Goal: Complete application form

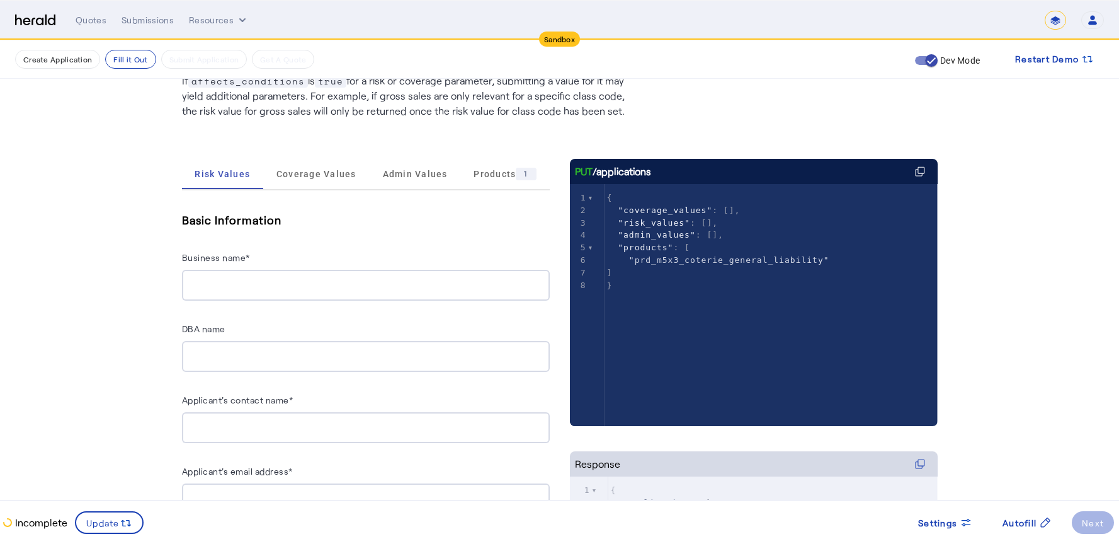
scroll to position [110, 0]
click at [321, 183] on span "Coverage Values" at bounding box center [317, 174] width 80 height 30
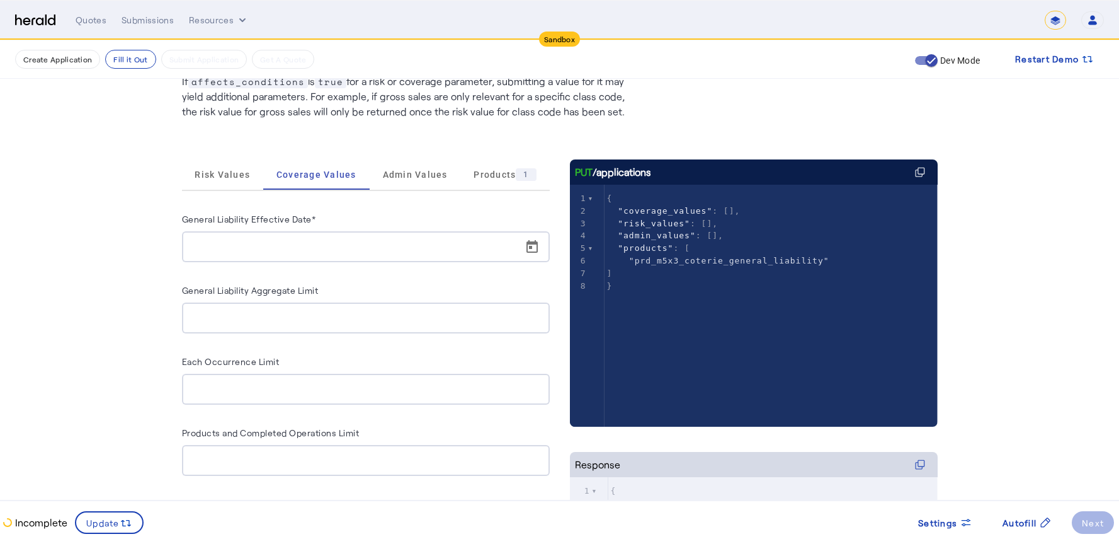
scroll to position [0, 0]
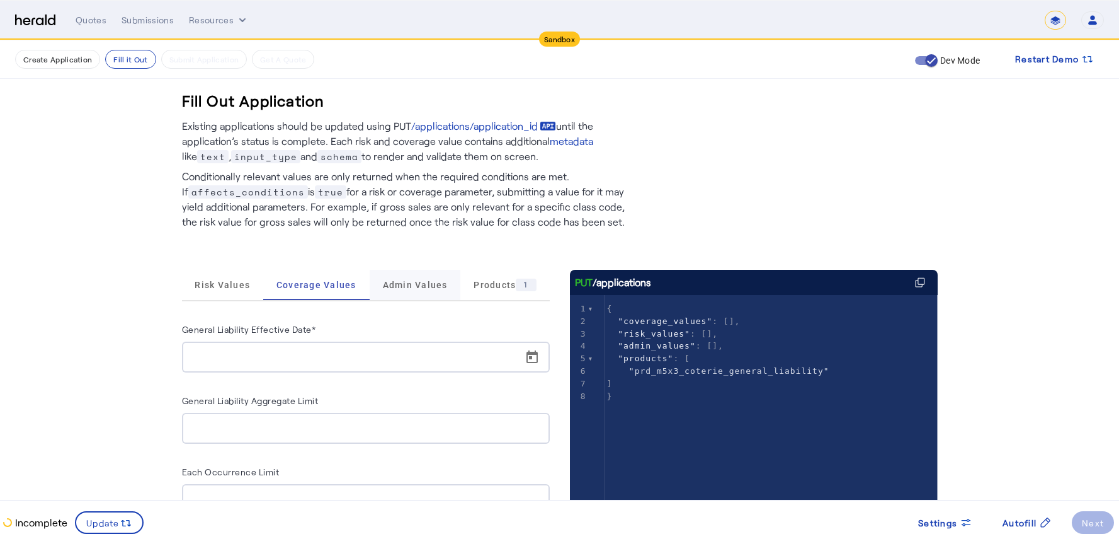
click at [412, 287] on span "Admin Values" at bounding box center [415, 284] width 65 height 9
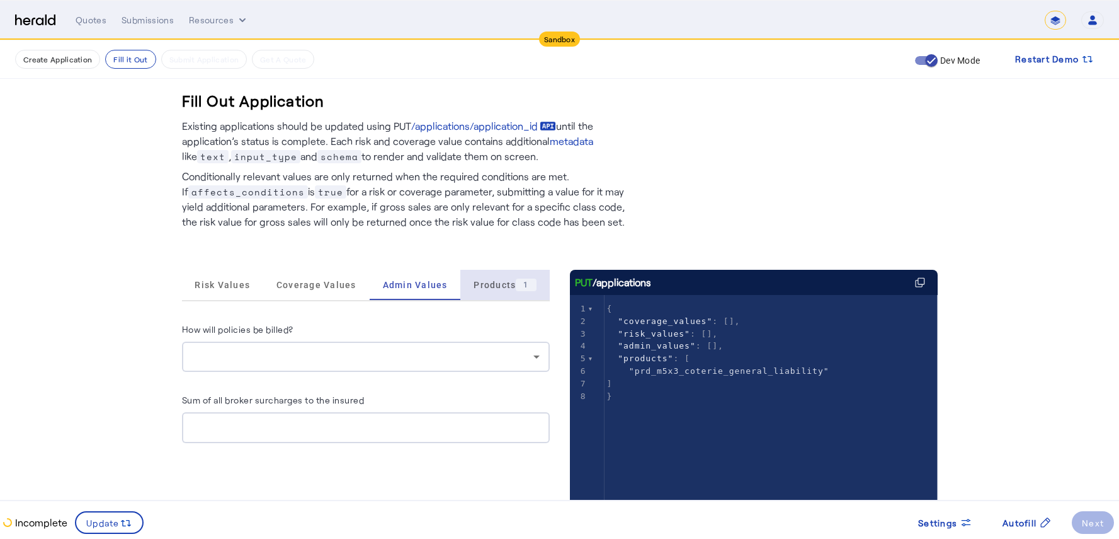
click at [505, 288] on span "Products 1" at bounding box center [505, 284] width 62 height 13
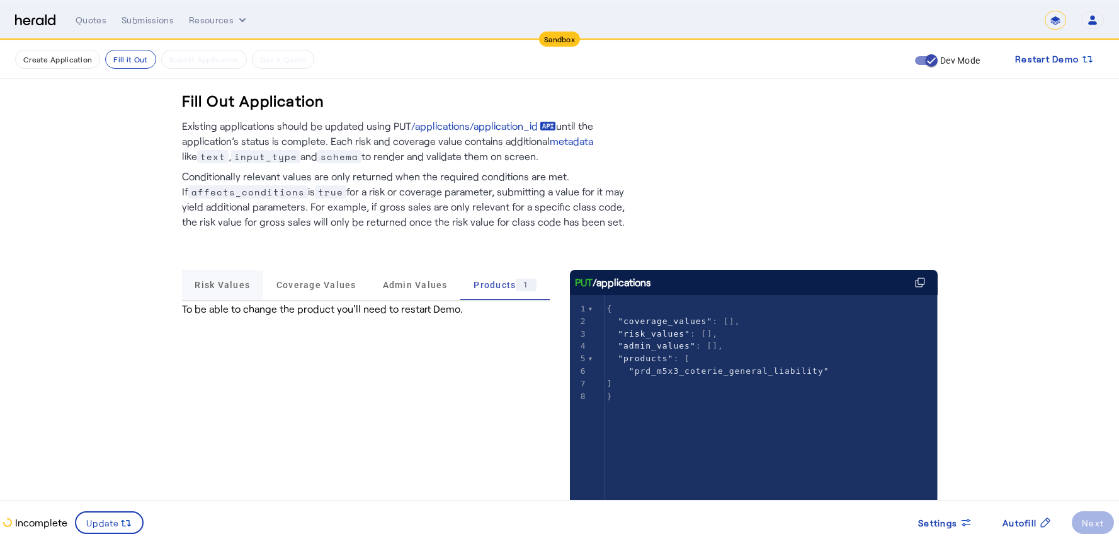
click at [244, 287] on span "Risk Values" at bounding box center [222, 284] width 55 height 9
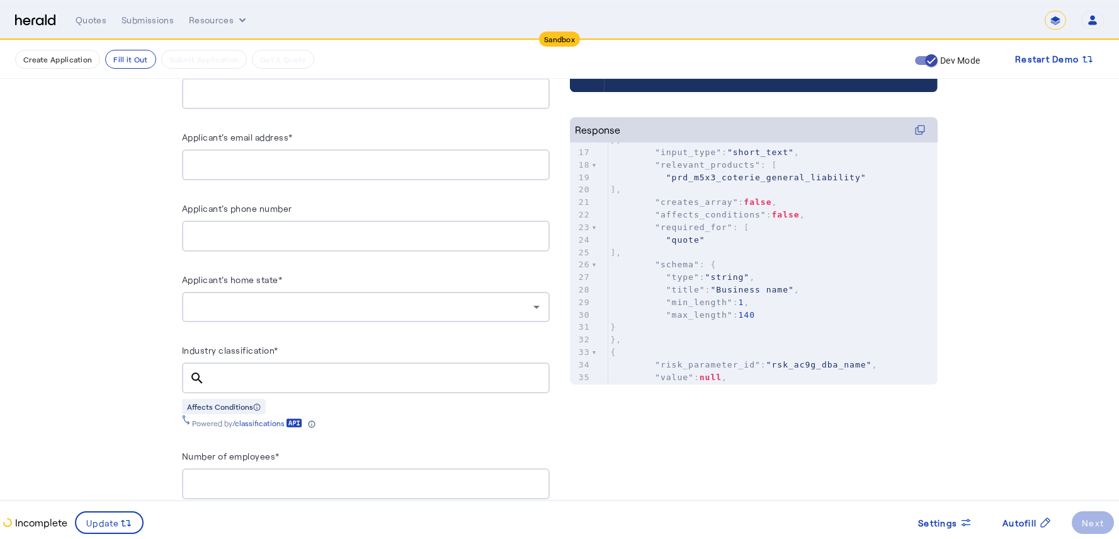
scroll to position [445, 0]
click at [312, 299] on div at bounding box center [362, 306] width 341 height 15
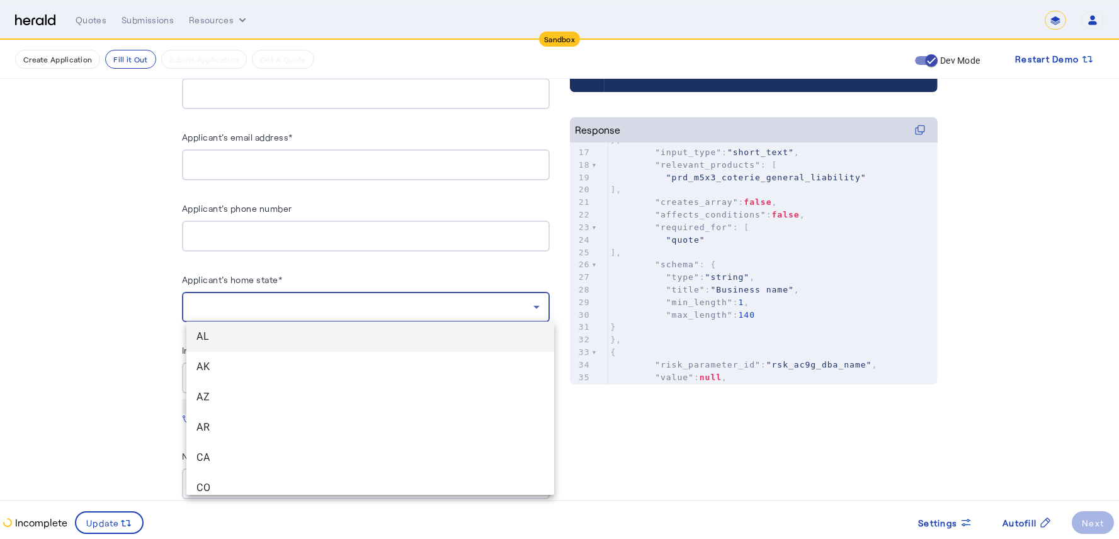
click at [312, 295] on div at bounding box center [559, 269] width 1119 height 539
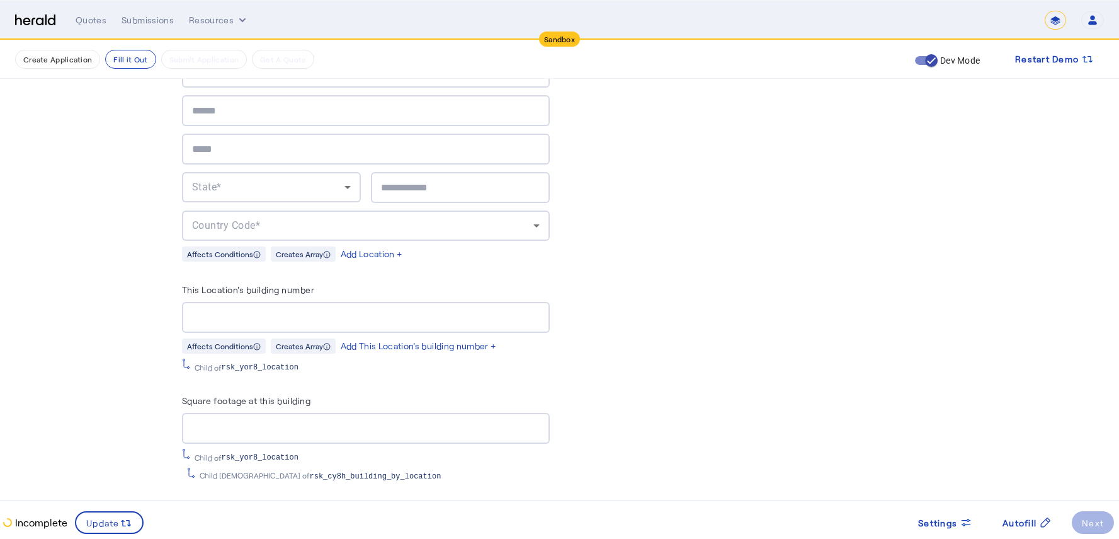
scroll to position [1274, 0]
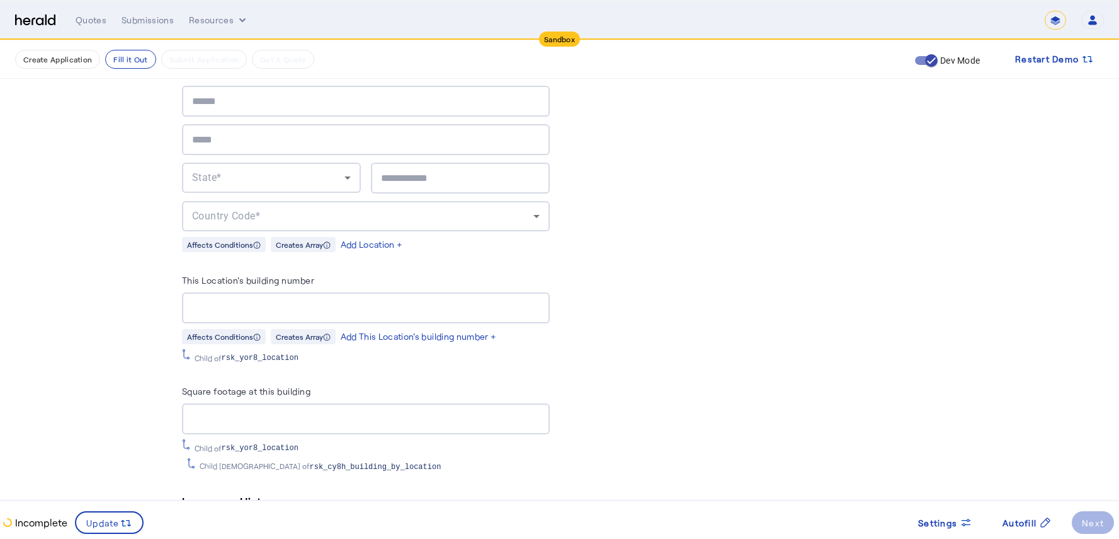
click at [246, 353] on span "rsk_yor8_location" at bounding box center [260, 358] width 77 height 10
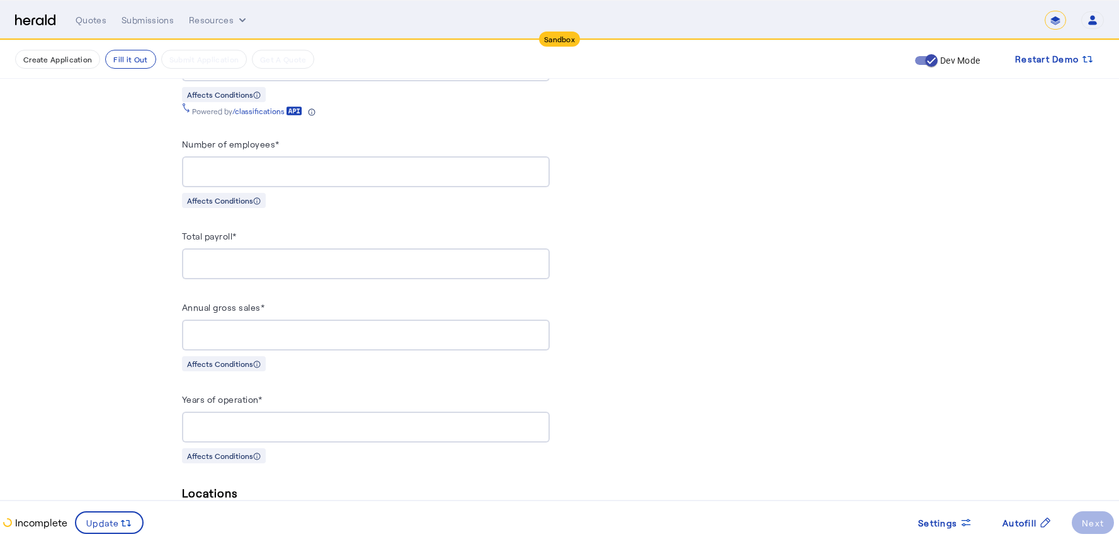
scroll to position [755, 0]
drag, startPoint x: 189, startPoint y: 234, endPoint x: 241, endPoint y: 237, distance: 51.7
click at [237, 237] on label "Total payroll*" at bounding box center [209, 237] width 55 height 11
click at [237, 239] on label "Total payroll*" at bounding box center [209, 237] width 55 height 11
click at [241, 258] on input "Total payroll*" at bounding box center [366, 265] width 348 height 15
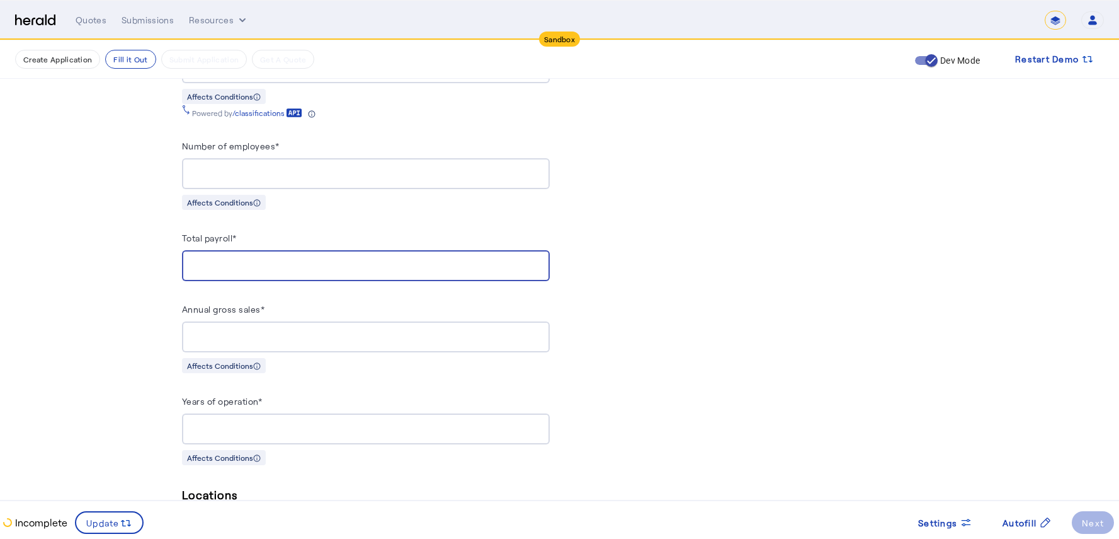
click at [224, 232] on label "Total payroll*" at bounding box center [209, 237] width 55 height 11
click at [224, 258] on input "Total payroll*" at bounding box center [366, 265] width 348 height 15
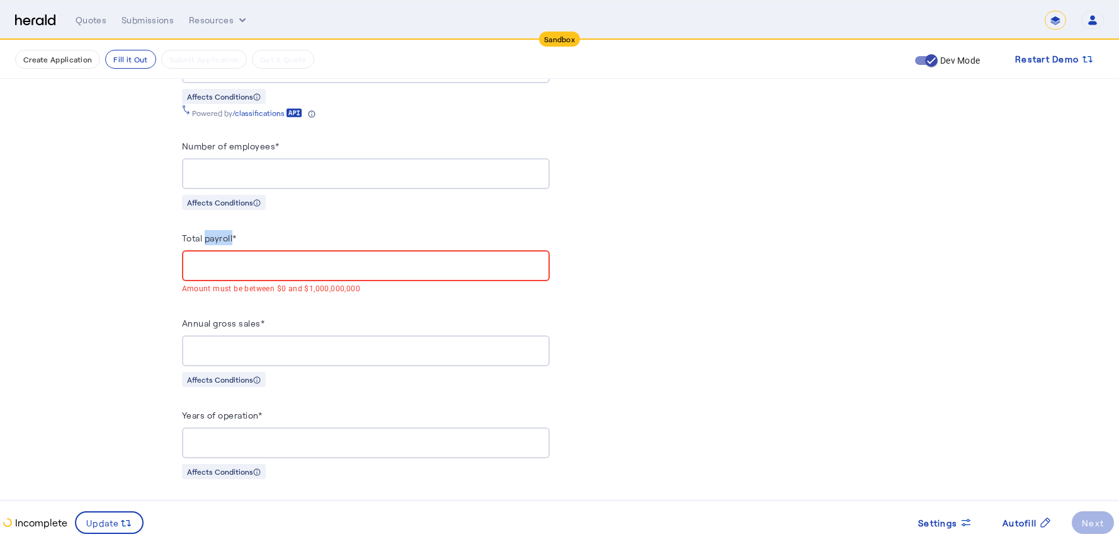
click at [224, 232] on label "Total payroll*" at bounding box center [209, 237] width 55 height 11
click at [224, 258] on input "Total payroll*" at bounding box center [366, 265] width 348 height 15
click at [224, 232] on label "Total payroll*" at bounding box center [209, 237] width 55 height 11
click at [224, 258] on input "Total payroll*" at bounding box center [366, 265] width 348 height 15
click at [224, 232] on label "Total payroll*" at bounding box center [209, 237] width 55 height 11
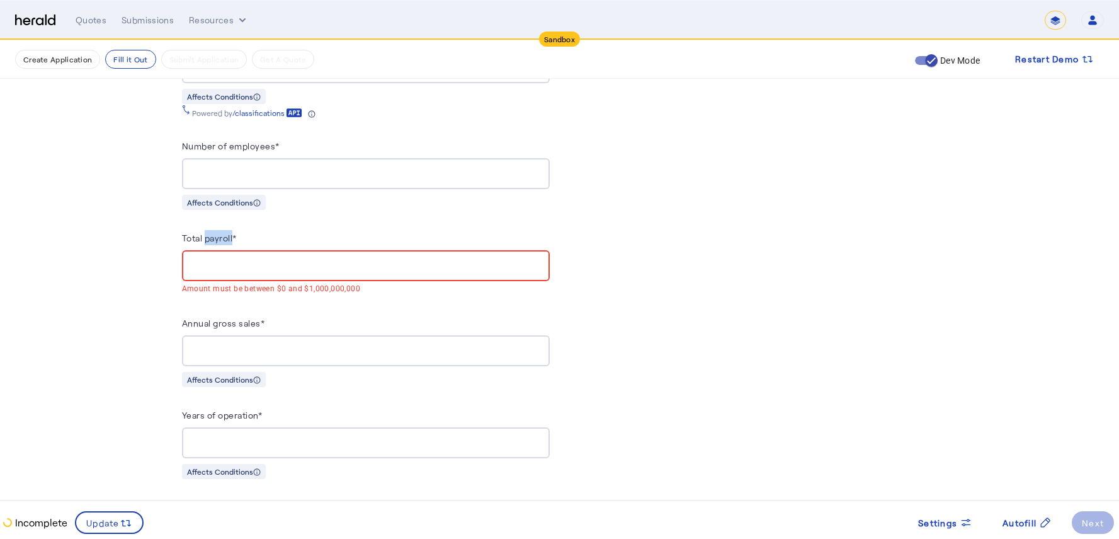
click at [224, 258] on input "Total payroll*" at bounding box center [366, 265] width 348 height 15
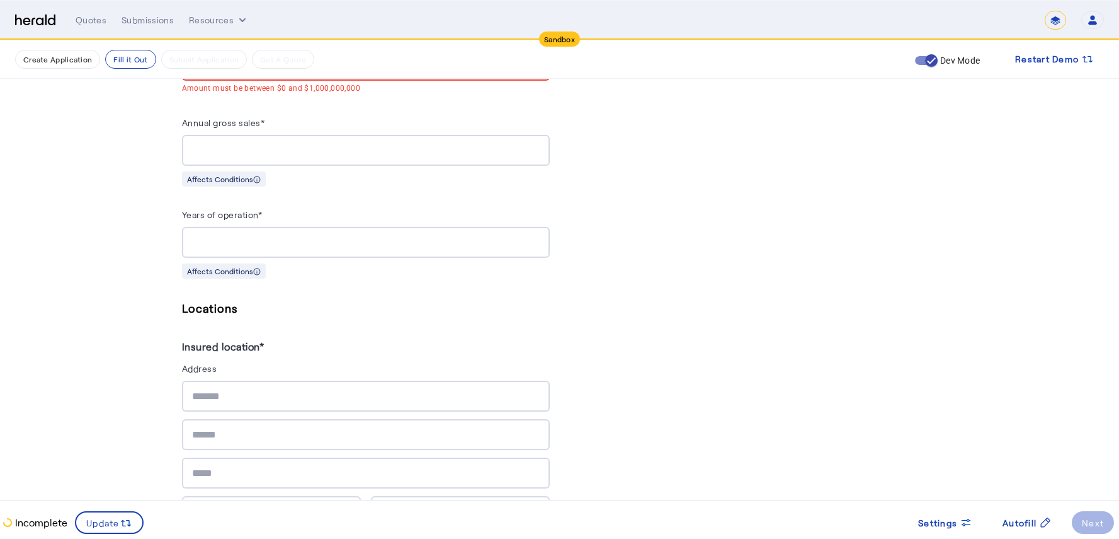
scroll to position [956, 0]
click at [247, 119] on label "Annual gross sales*" at bounding box center [223, 121] width 83 height 11
click at [247, 142] on input "Annual gross sales*" at bounding box center [366, 149] width 348 height 15
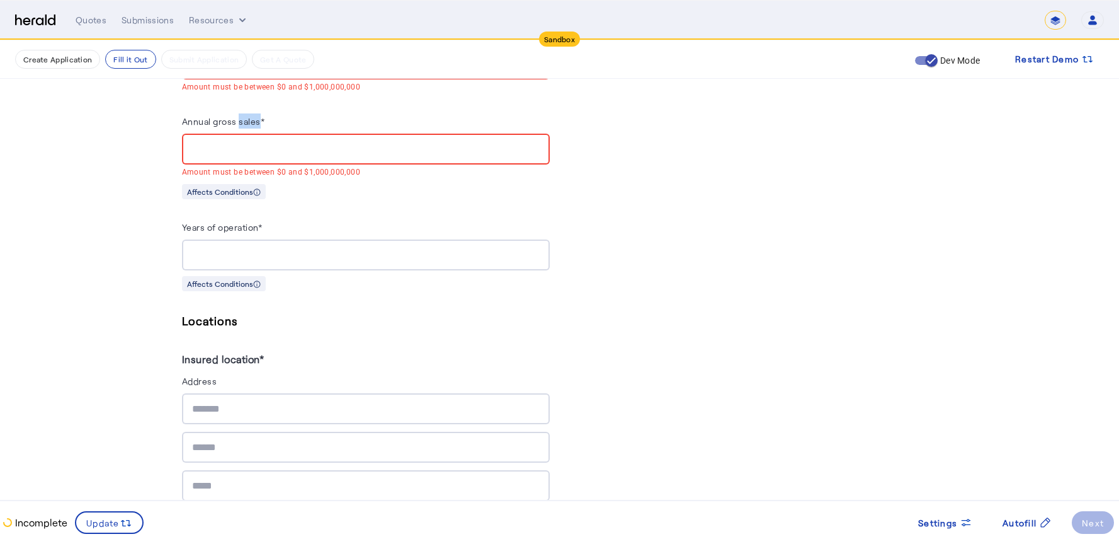
click at [247, 119] on label "Annual gross sales*" at bounding box center [223, 121] width 83 height 11
click at [247, 142] on input "Annual gross sales*" at bounding box center [366, 149] width 348 height 15
click at [247, 119] on label "Annual gross sales*" at bounding box center [223, 121] width 83 height 11
click at [247, 142] on input "Annual gross sales*" at bounding box center [366, 149] width 348 height 15
click at [247, 119] on label "Annual gross sales*" at bounding box center [223, 121] width 83 height 11
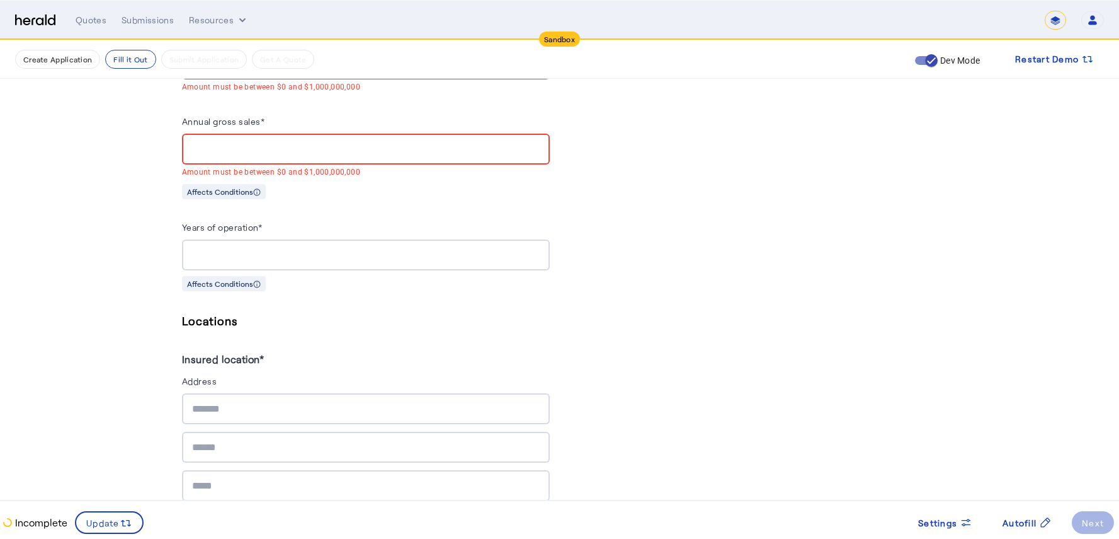
click at [247, 142] on input "Annual gross sales*" at bounding box center [366, 149] width 348 height 15
click at [247, 119] on label "Annual gross sales*" at bounding box center [223, 121] width 83 height 11
click at [247, 142] on input "Annual gross sales*" at bounding box center [366, 149] width 348 height 15
click at [247, 119] on label "Annual gross sales*" at bounding box center [223, 121] width 83 height 11
click at [247, 142] on input "Annual gross sales*" at bounding box center [366, 149] width 348 height 15
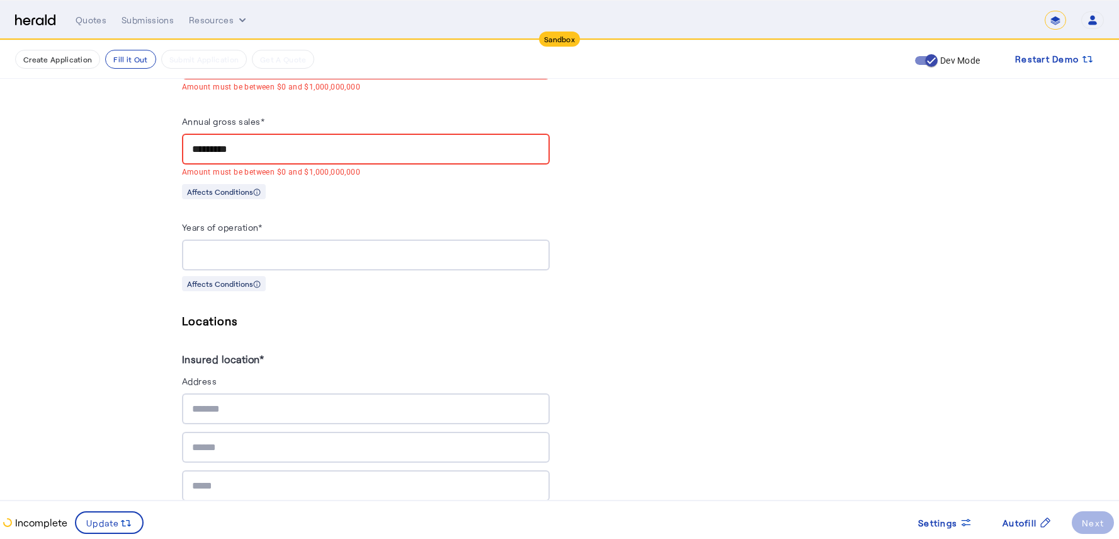
type input "*********"
